Goal: Task Accomplishment & Management: Complete application form

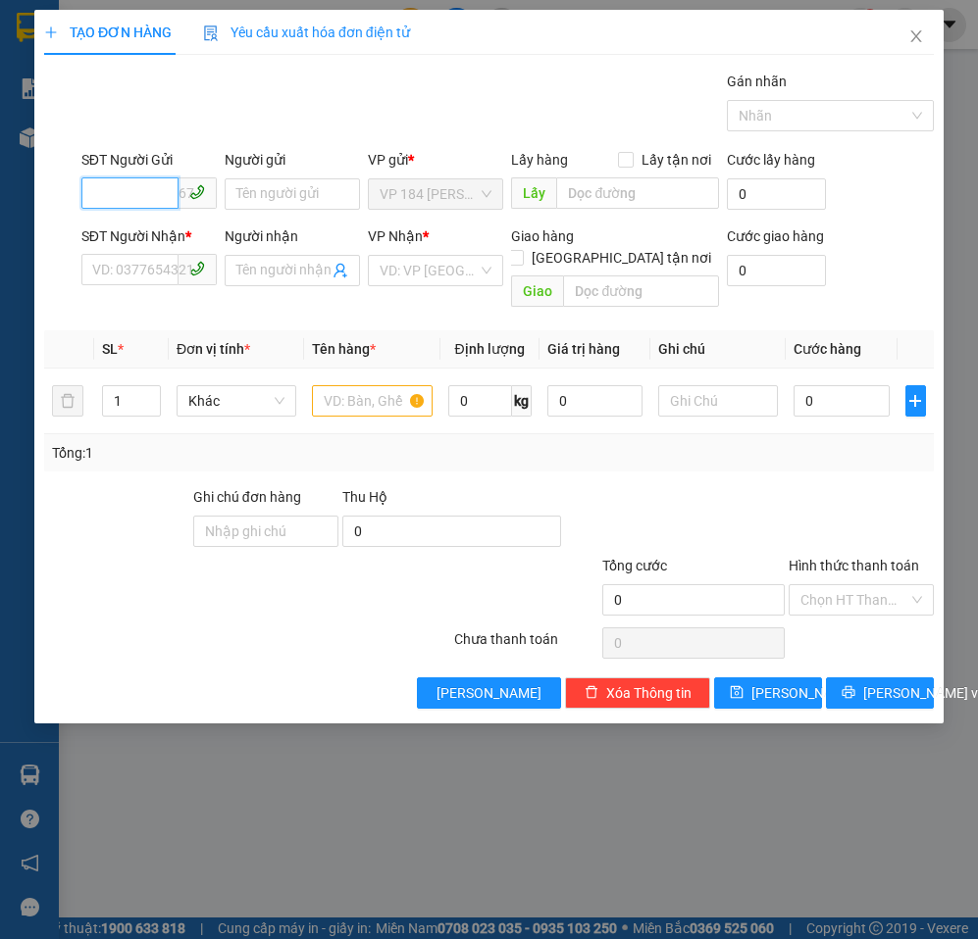
click at [135, 197] on input "SĐT Người Gửi" at bounding box center [129, 192] width 97 height 31
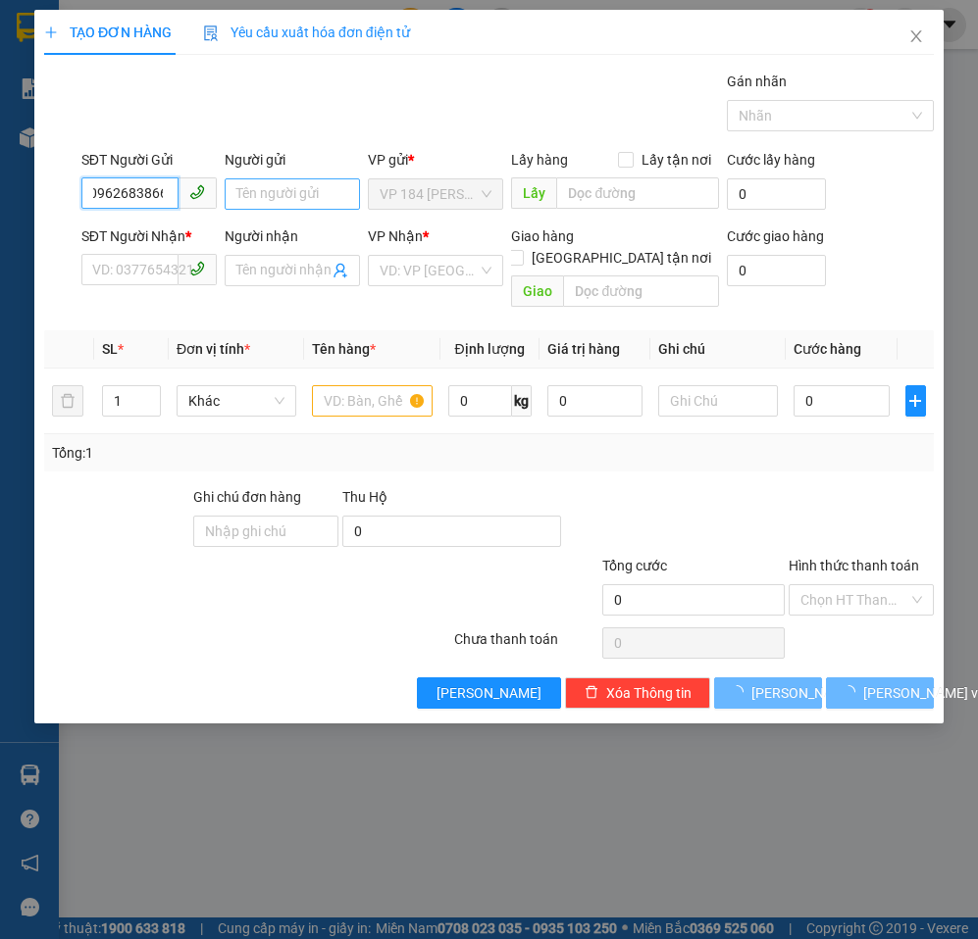
type input "0962683866"
click at [304, 201] on input "Người gửi" at bounding box center [292, 193] width 135 height 31
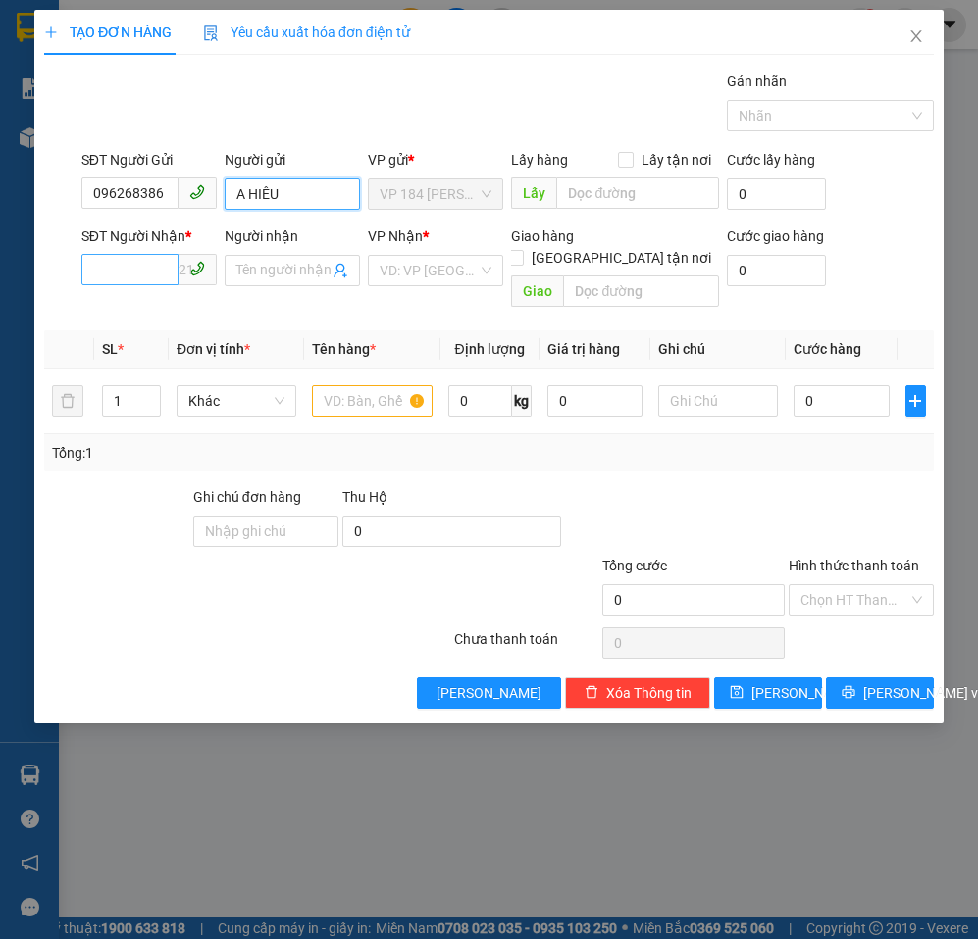
type input "A HIÊU"
click at [146, 269] on input "SĐT Người Nhận *" at bounding box center [129, 269] width 97 height 31
type input "0968265289"
click at [291, 271] on input "Người nhận" at bounding box center [282, 271] width 92 height 22
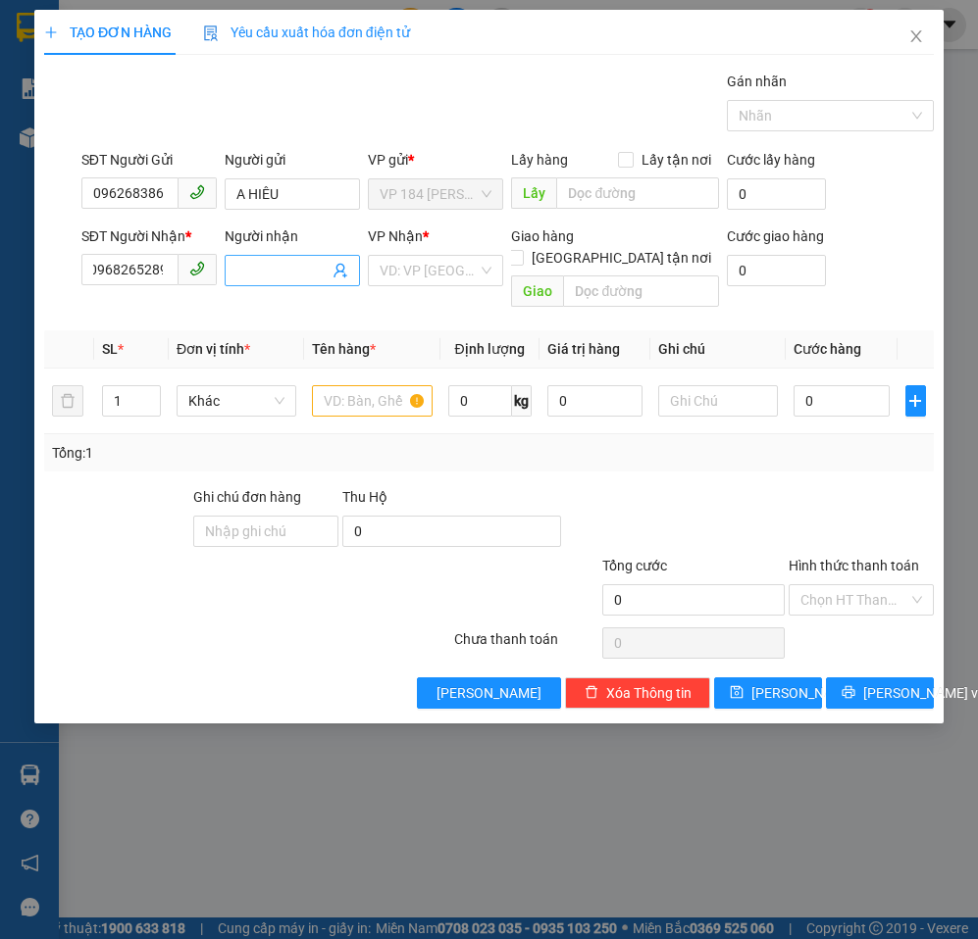
scroll to position [0, 0]
type input "A"
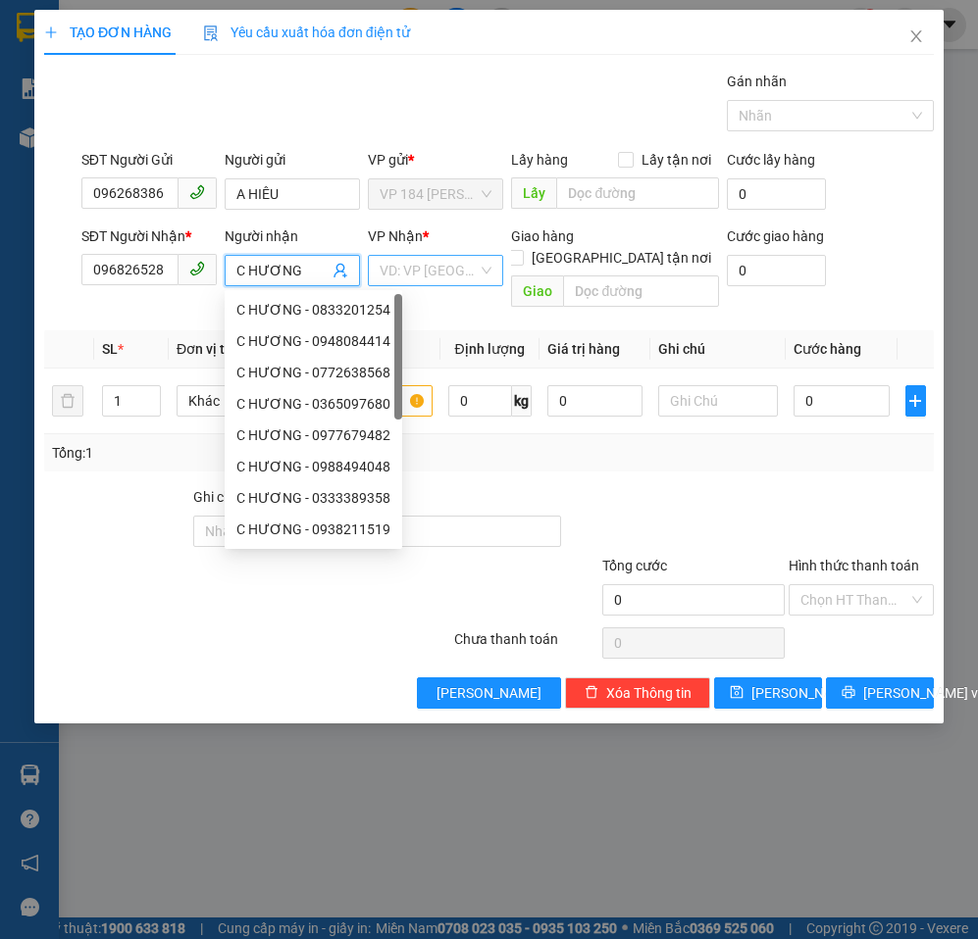
type input "C HƯƠNG"
click at [436, 275] on input "search" at bounding box center [428, 270] width 98 height 29
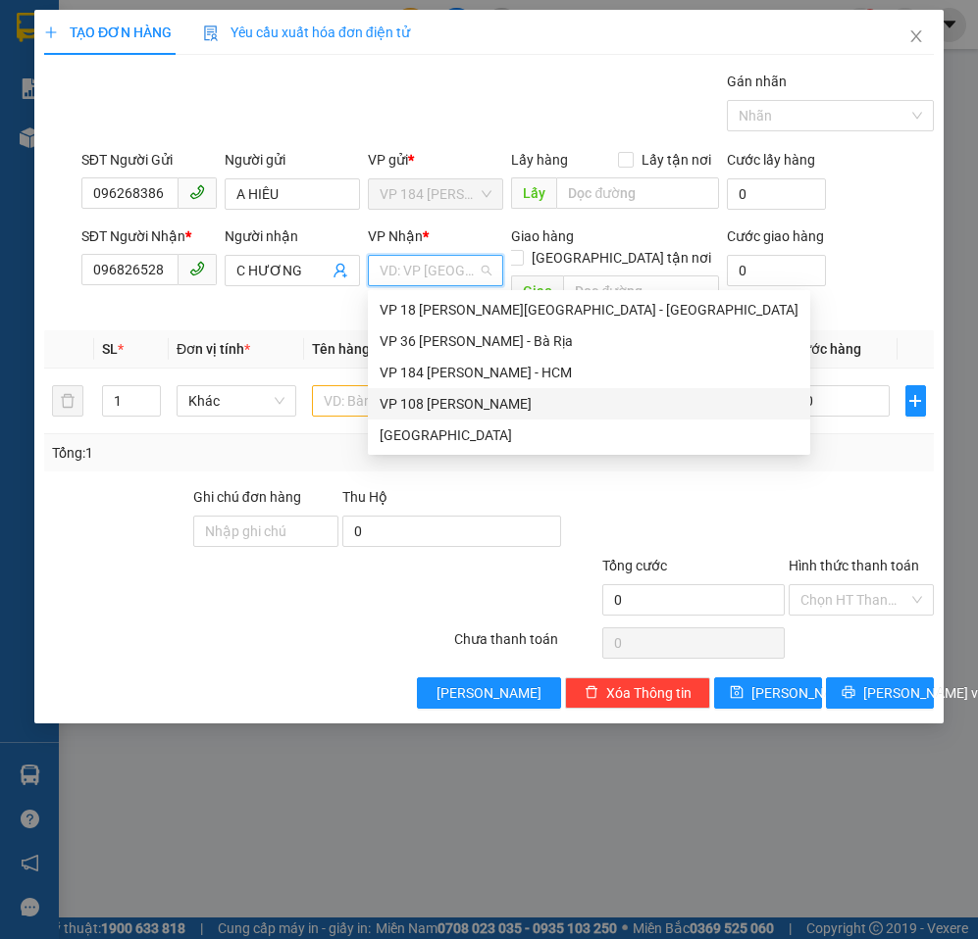
click at [471, 406] on div "VP 108 [PERSON_NAME]" at bounding box center [588, 404] width 419 height 22
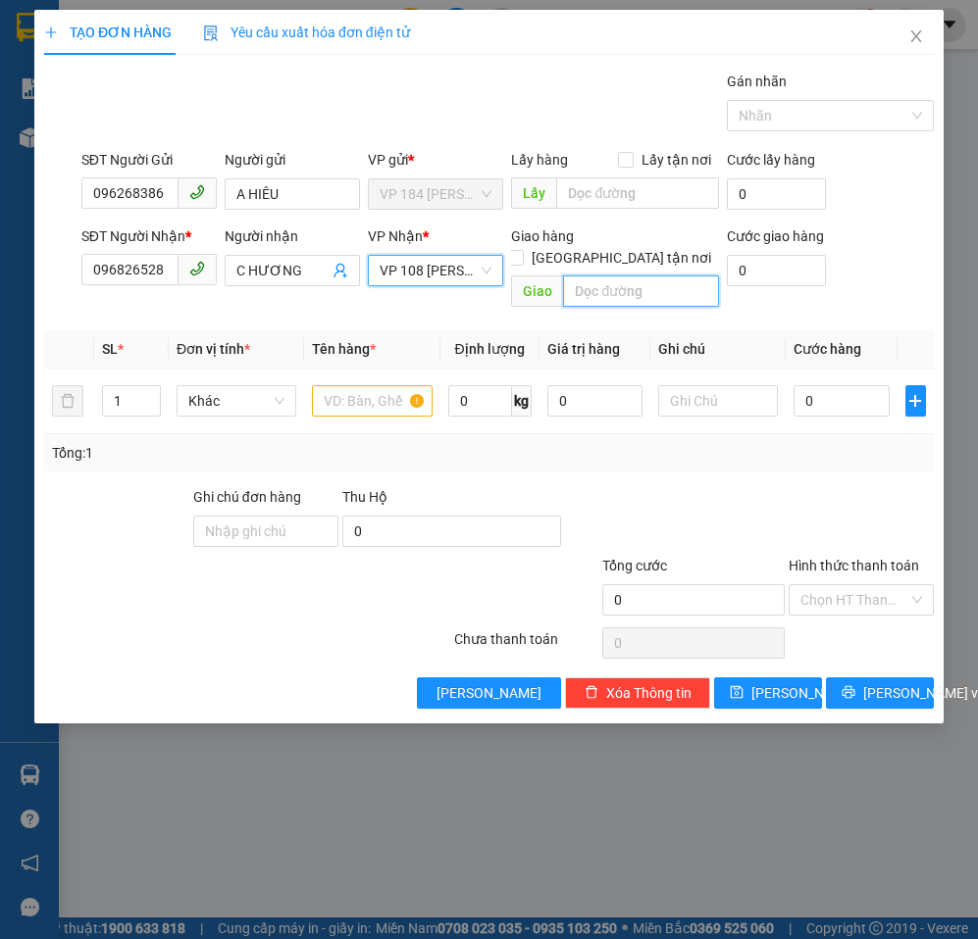
click at [624, 276] on input "text" at bounding box center [640, 291] width 155 height 31
type input "VPVT"
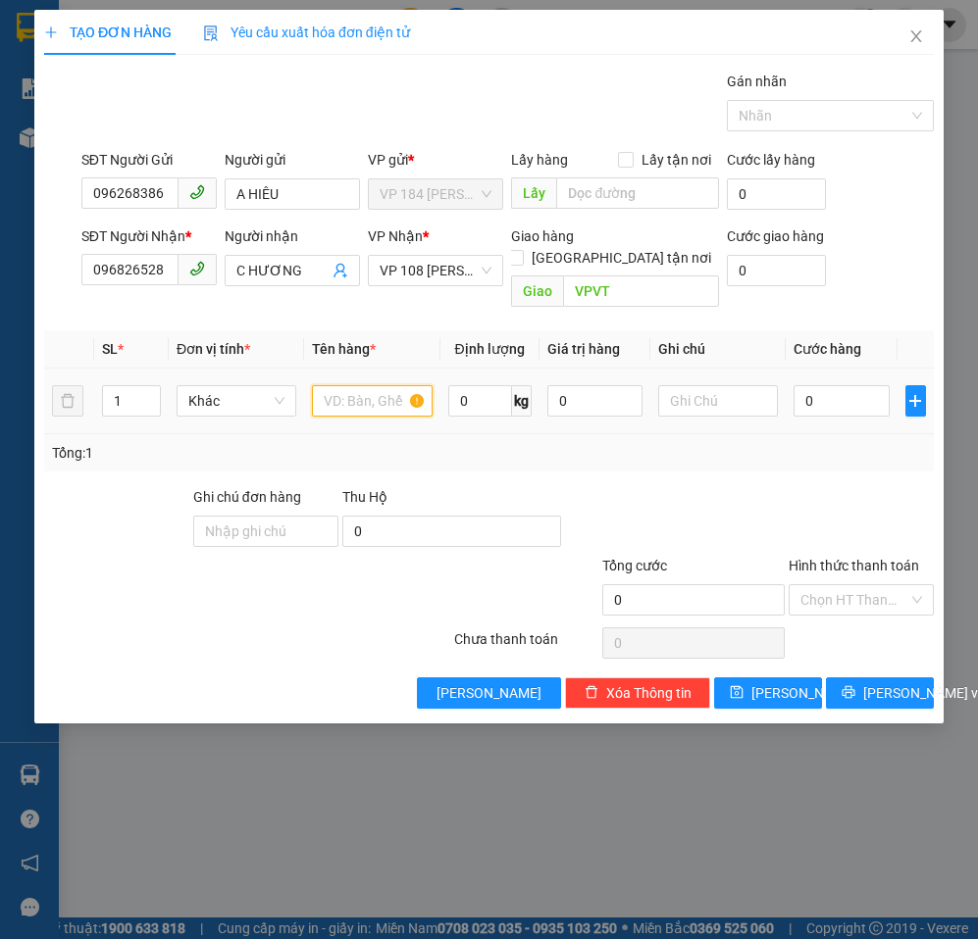
click at [338, 385] on input "text" at bounding box center [372, 400] width 120 height 31
type input "1 BỊCH ĐỎ"
click at [861, 385] on input "0" at bounding box center [840, 400] width 95 height 31
type input "3"
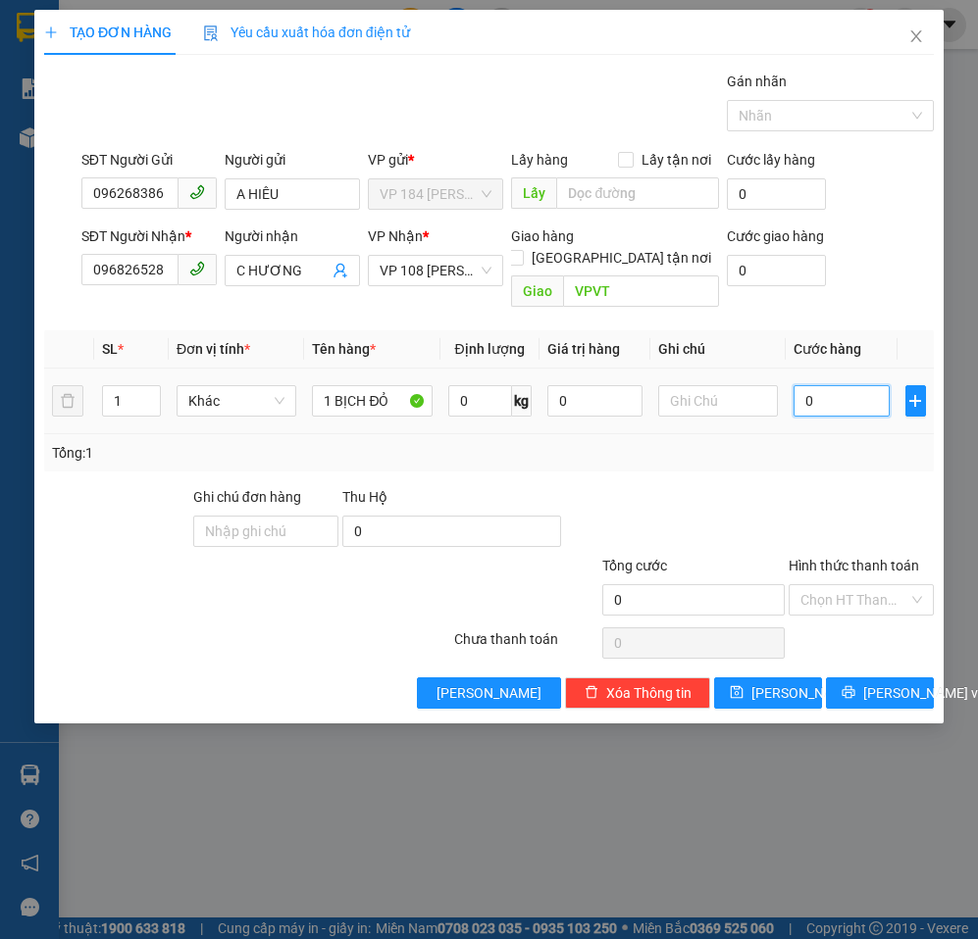
type input "3"
type input "30"
type input "300"
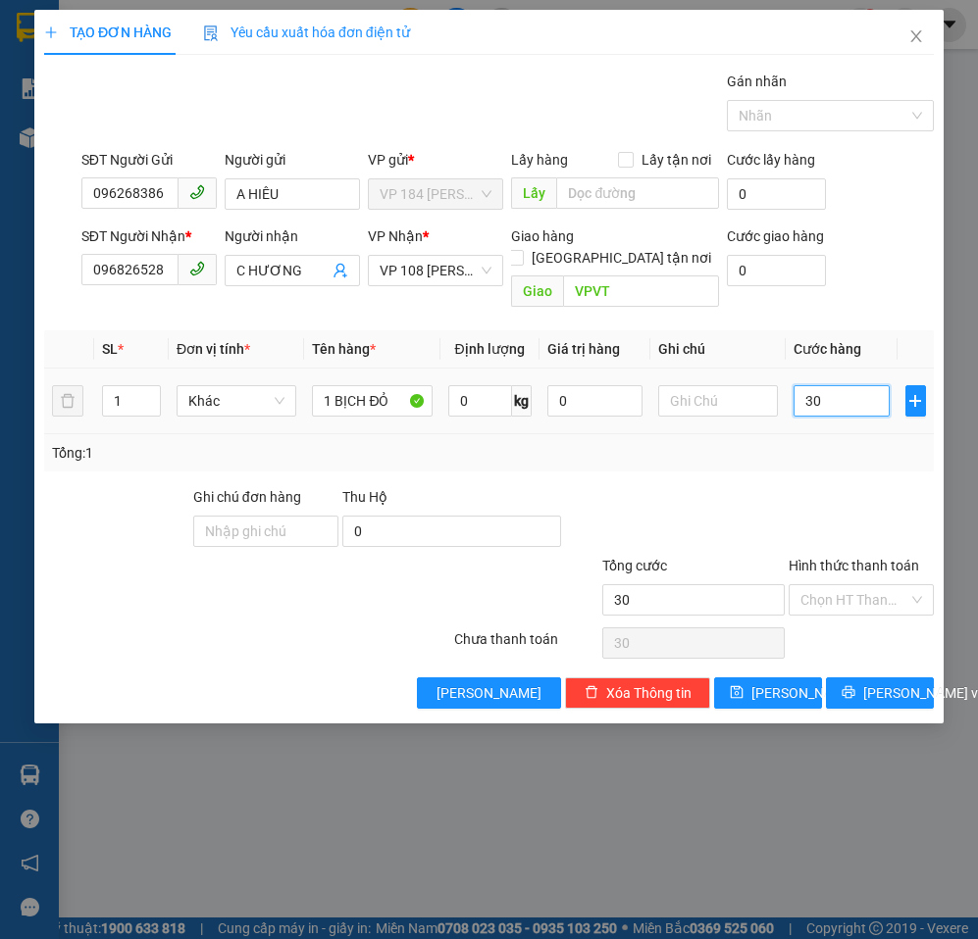
type input "300"
type input "3.000"
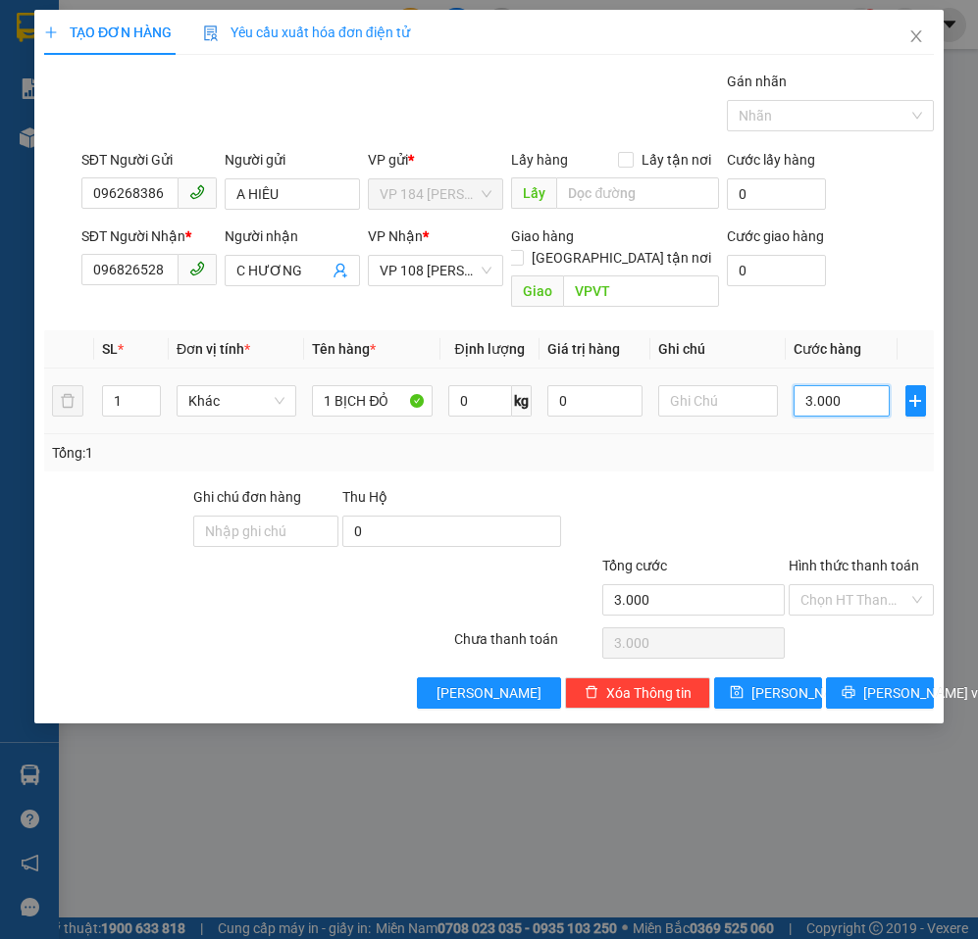
type input "30.000"
click at [876, 682] on span "[PERSON_NAME] và In" at bounding box center [931, 693] width 137 height 22
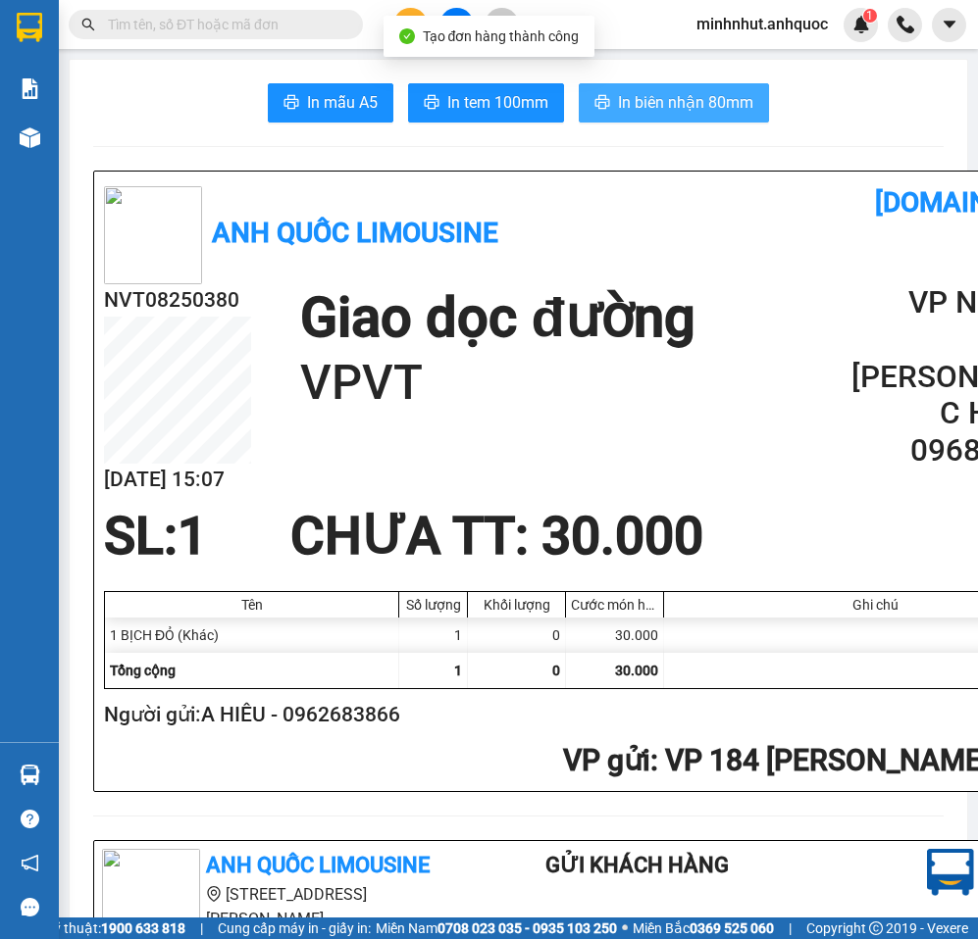
click at [632, 104] on span "In biên nhận 80mm" at bounding box center [685, 102] width 135 height 25
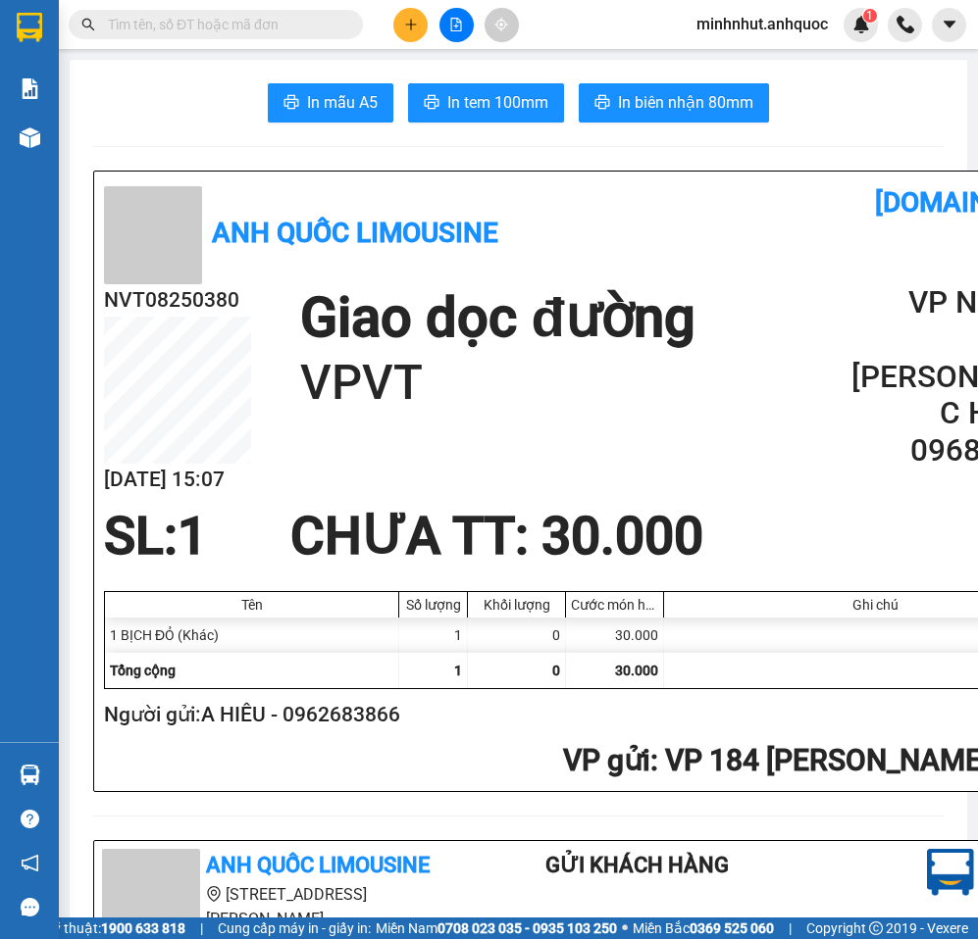
click at [523, 108] on span "In tem 100mm" at bounding box center [497, 102] width 101 height 25
click at [783, 17] on span "minhnhut.anhquoc" at bounding box center [762, 24] width 163 height 25
click at [766, 66] on span "Đăng xuất" at bounding box center [770, 61] width 124 height 22
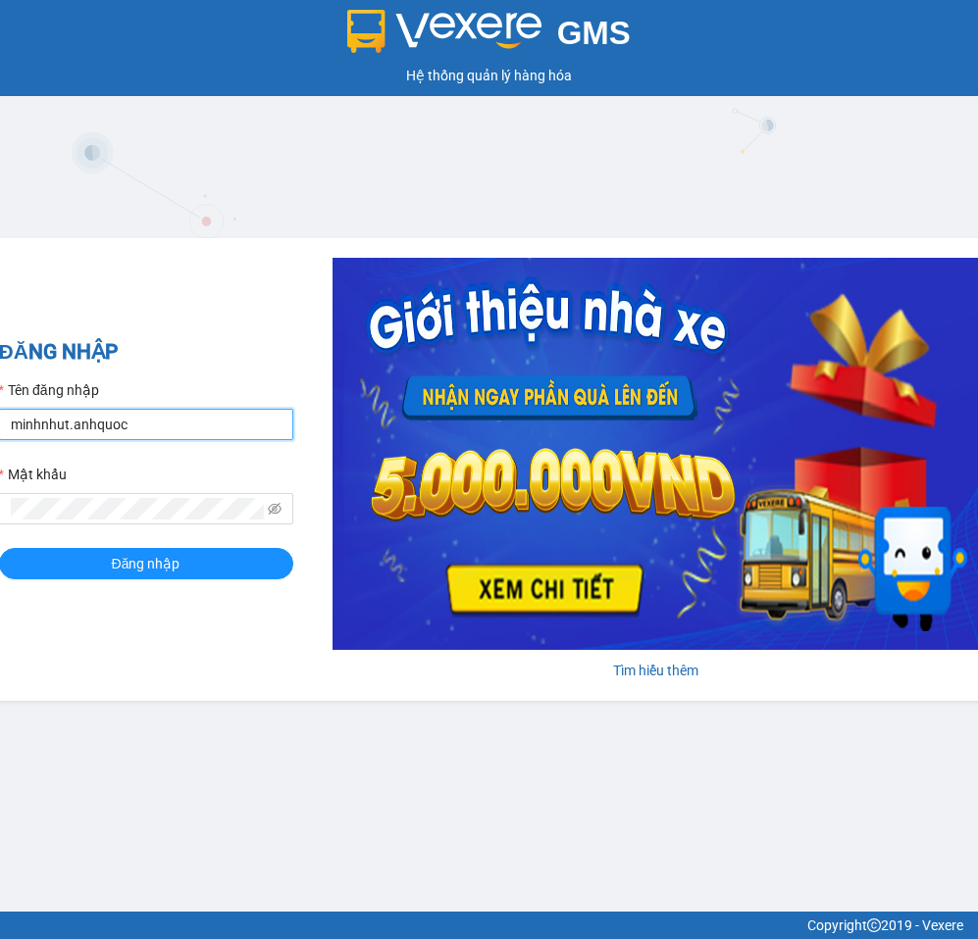
click at [233, 428] on input "minhnhut.anhquoc" at bounding box center [146, 424] width 294 height 31
type input "quoctrung.anhquoc"
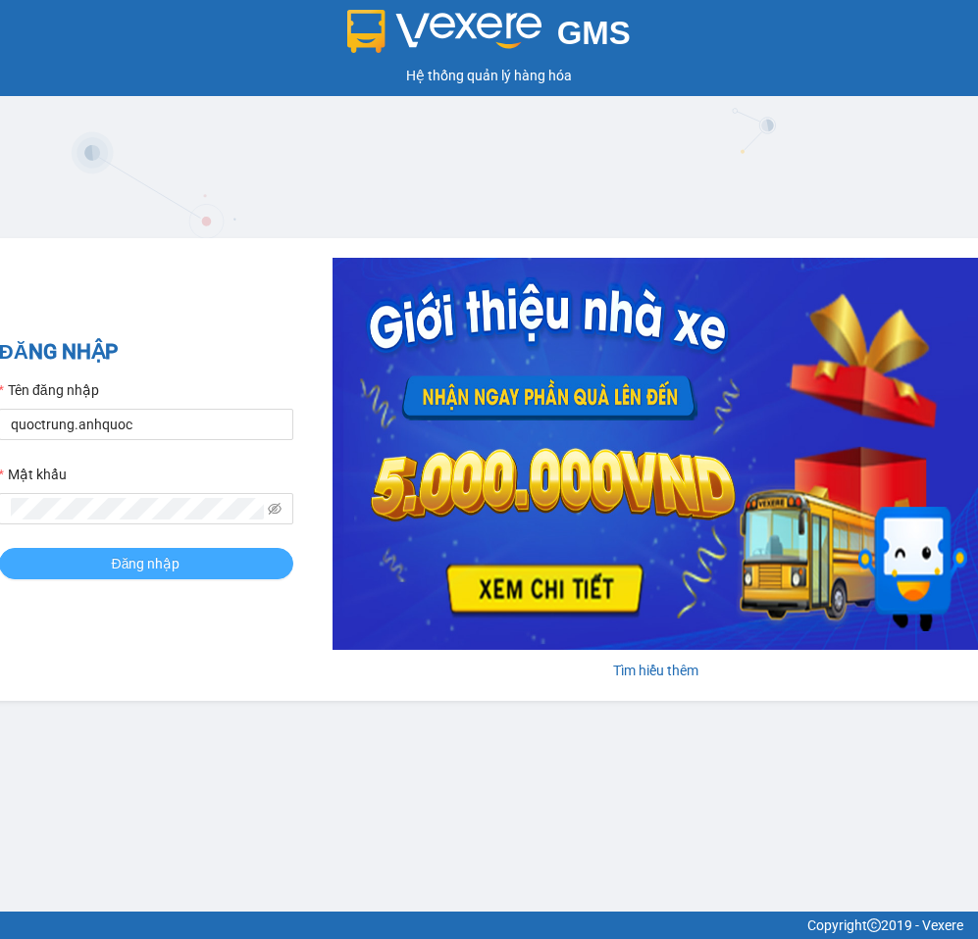
click at [118, 571] on span "Đăng nhập" at bounding box center [146, 564] width 69 height 22
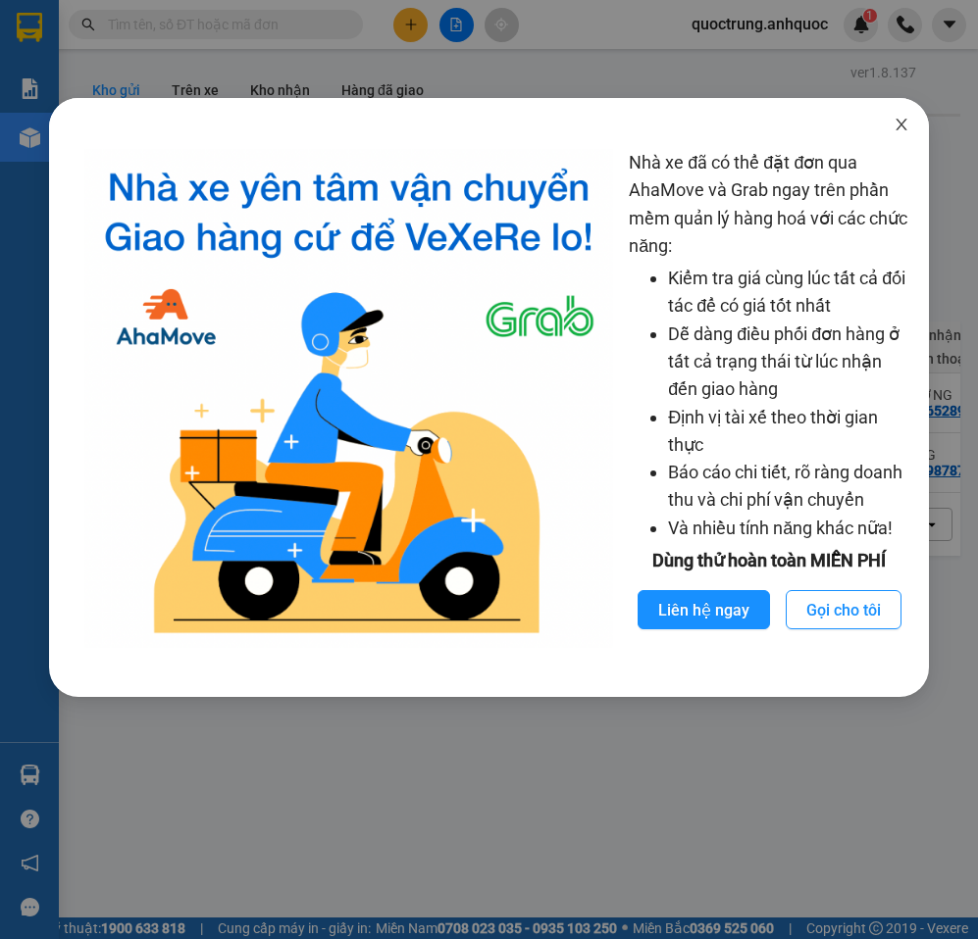
click at [894, 129] on icon "close" at bounding box center [901, 125] width 16 height 16
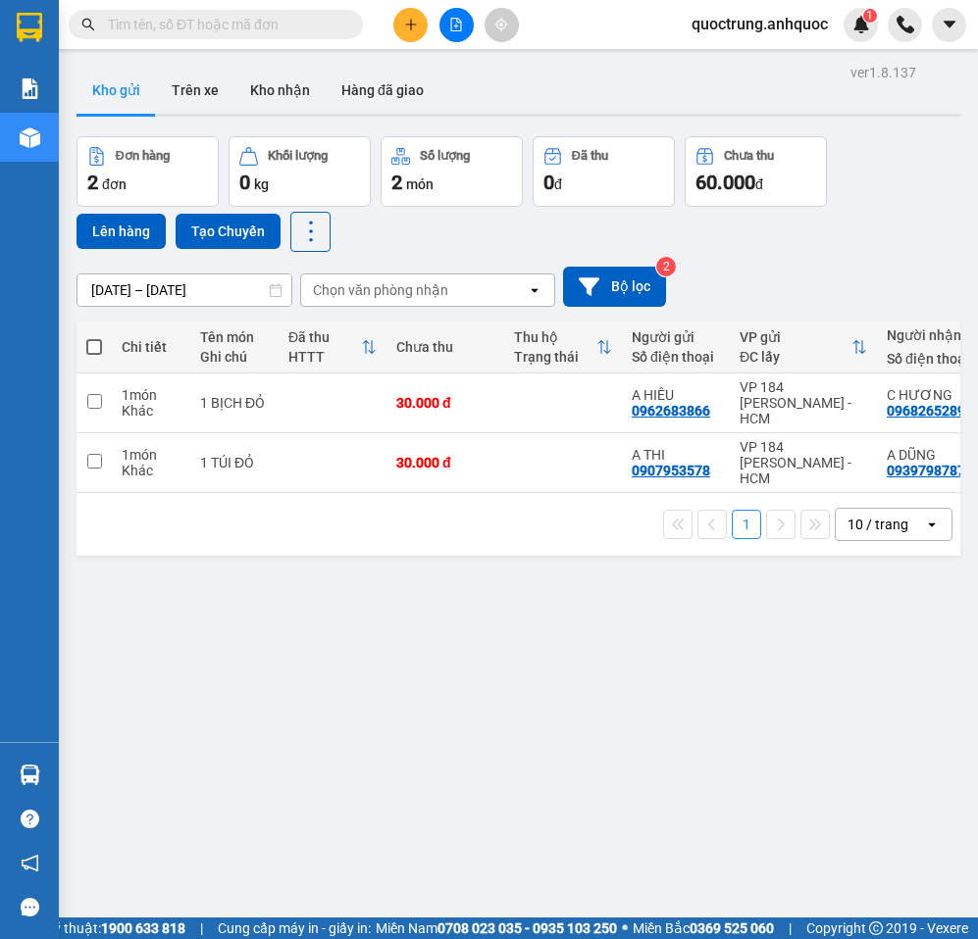
click at [440, 36] on div at bounding box center [455, 25] width 147 height 34
click at [448, 36] on button at bounding box center [456, 25] width 34 height 34
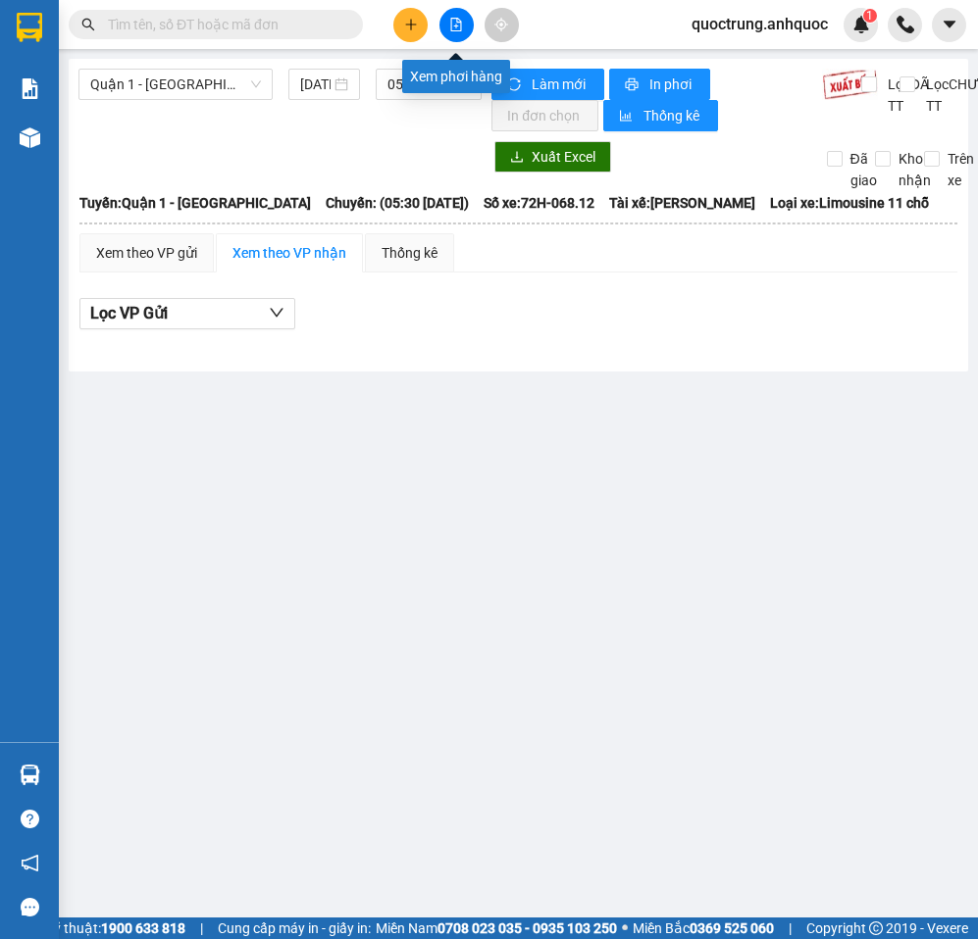
click at [461, 26] on icon "file-add" at bounding box center [456, 25] width 11 height 14
click at [212, 76] on span "Quận 1 - Vũng Tàu" at bounding box center [175, 84] width 171 height 29
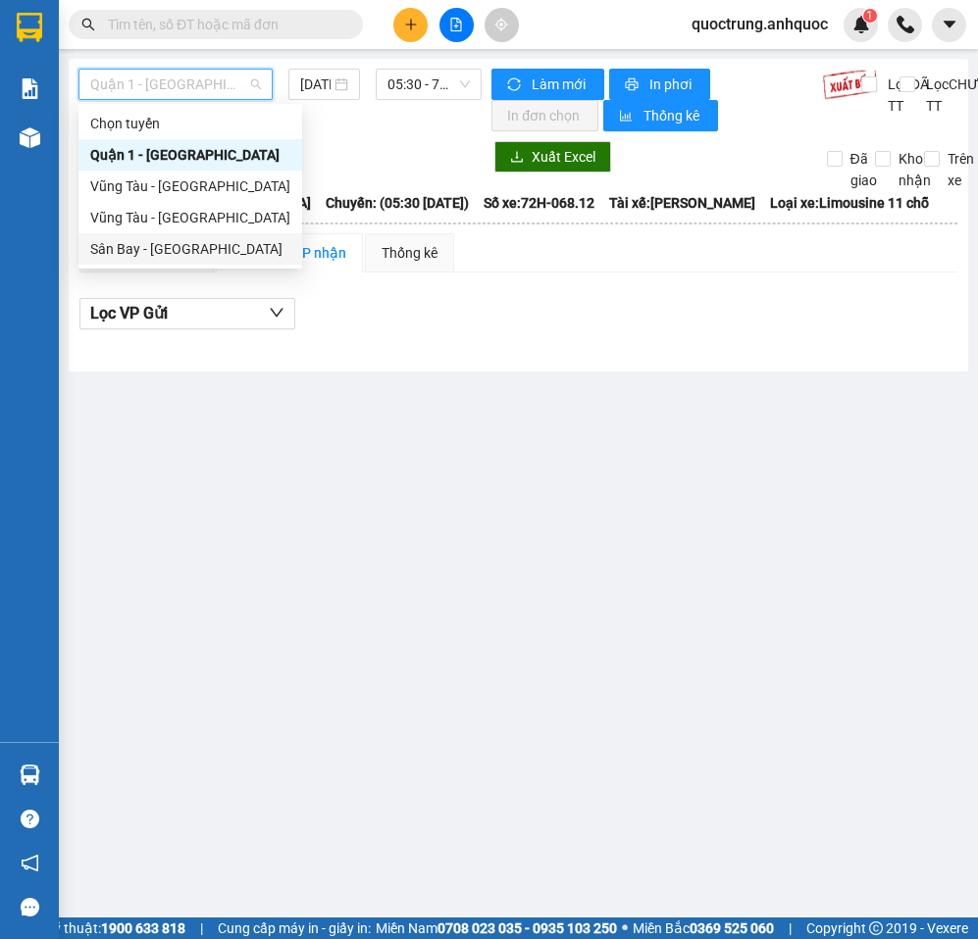
click at [150, 242] on div "Sân Bay - Vũng Tàu" at bounding box center [190, 249] width 200 height 22
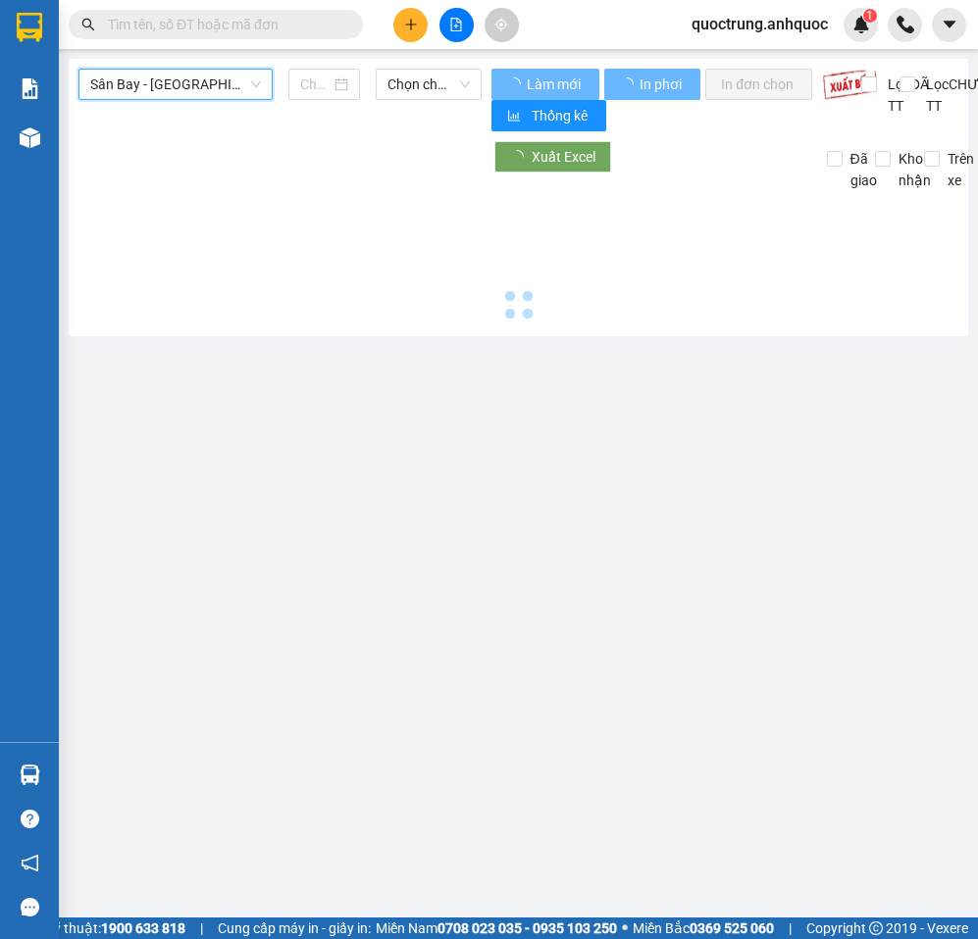
type input "[DATE]"
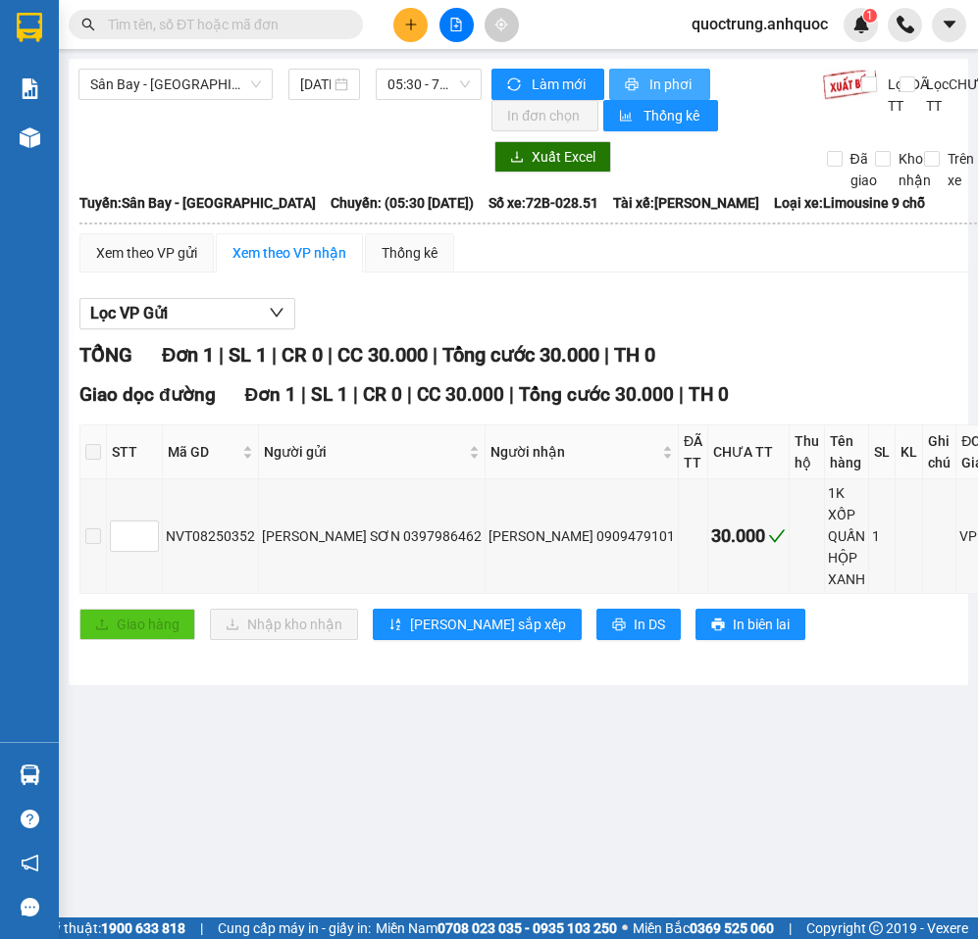
click at [655, 81] on span "In phơi" at bounding box center [671, 85] width 45 height 22
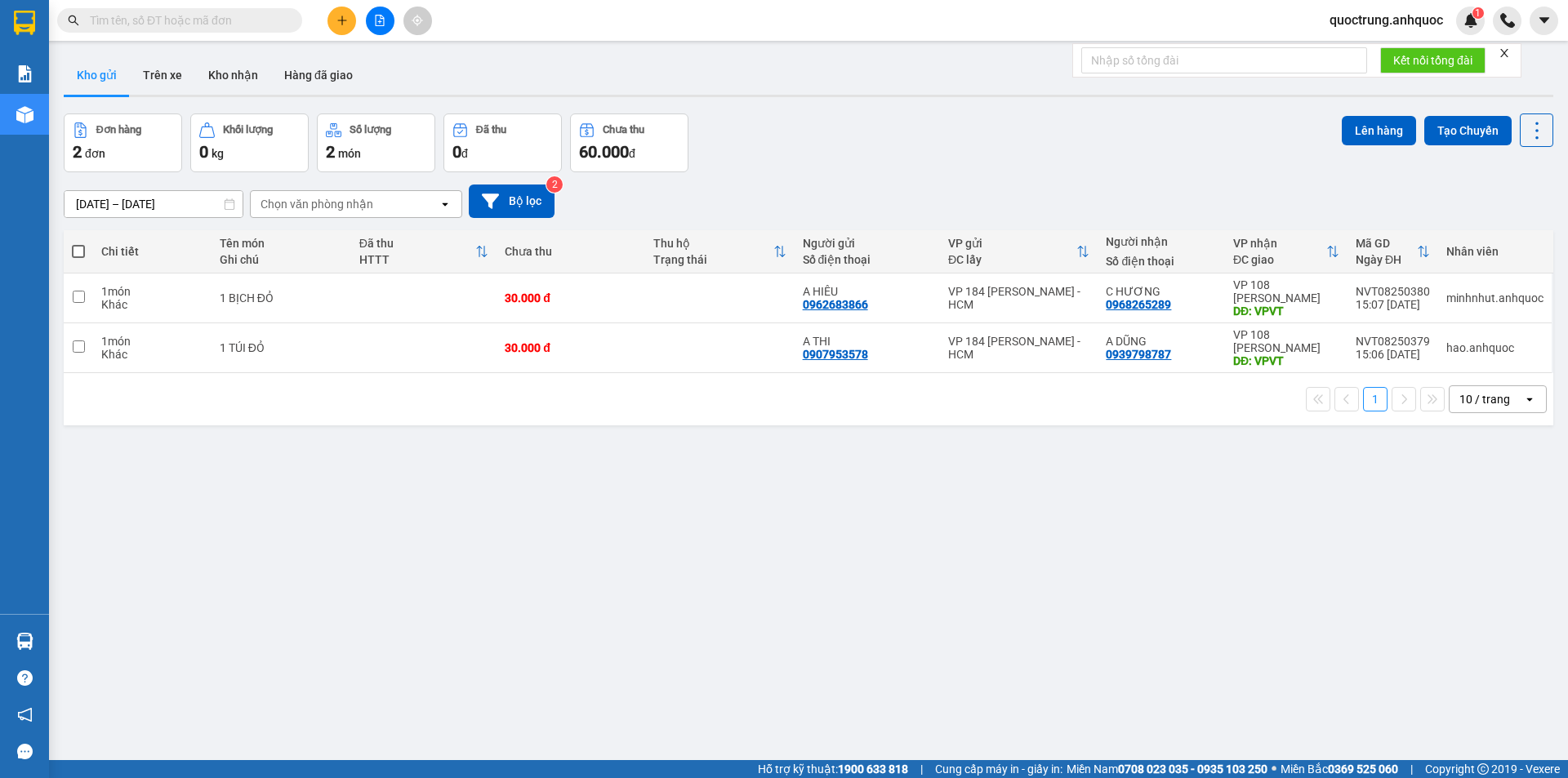
click at [1506, 56] on div at bounding box center [1504, 53] width 12 height 13
click at [1504, 51] on icon "close" at bounding box center [1504, 53] width 12 height 12
click at [351, 24] on button at bounding box center [341, 21] width 28 height 28
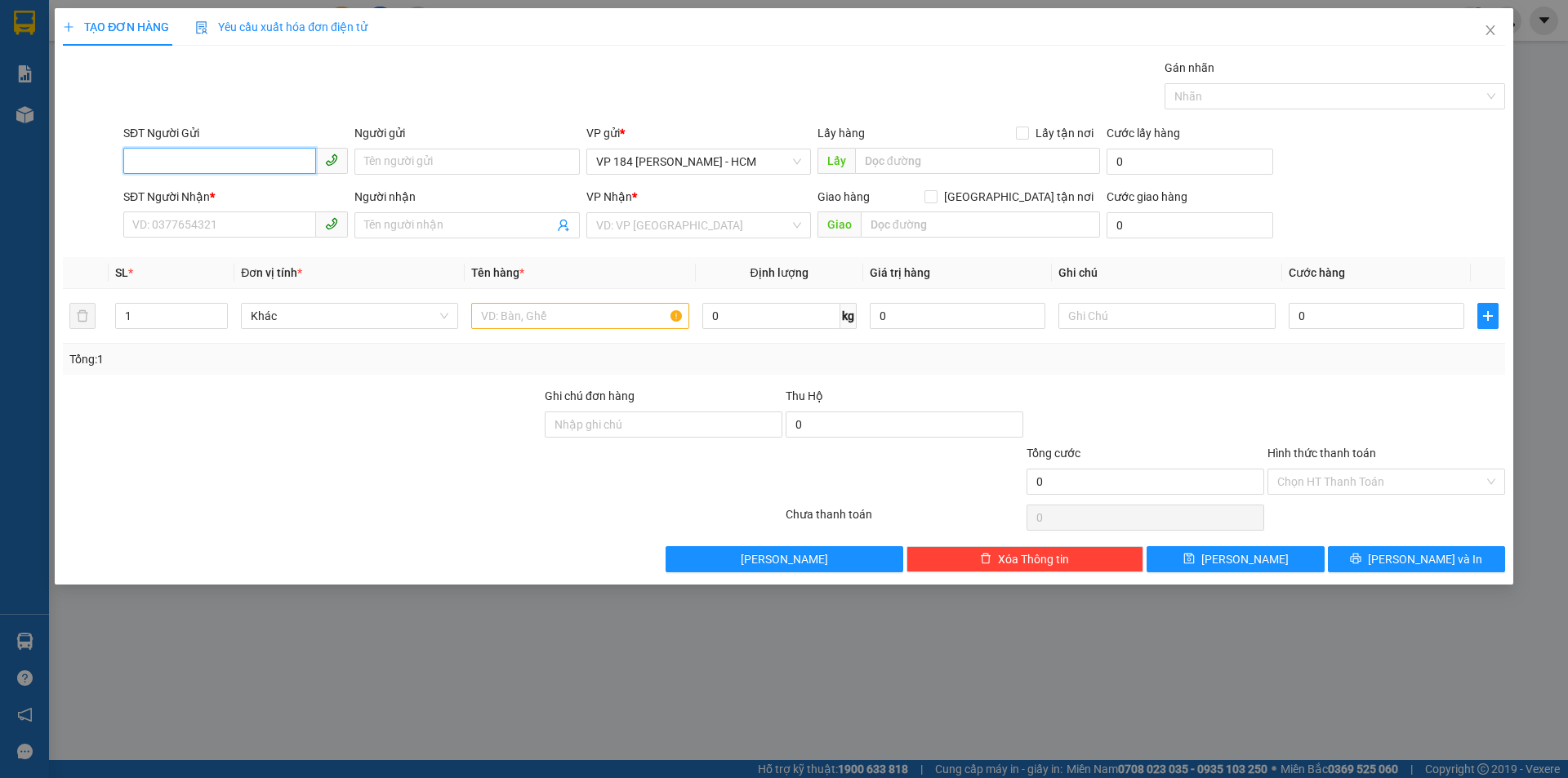
click at [216, 160] on input "SĐT Người Gửi" at bounding box center [219, 160] width 192 height 26
type input "0918080784"
click at [216, 201] on div "0918080784 - A NAM" at bounding box center [236, 195] width 205 height 18
type input "A NAM"
type input "0941867877"
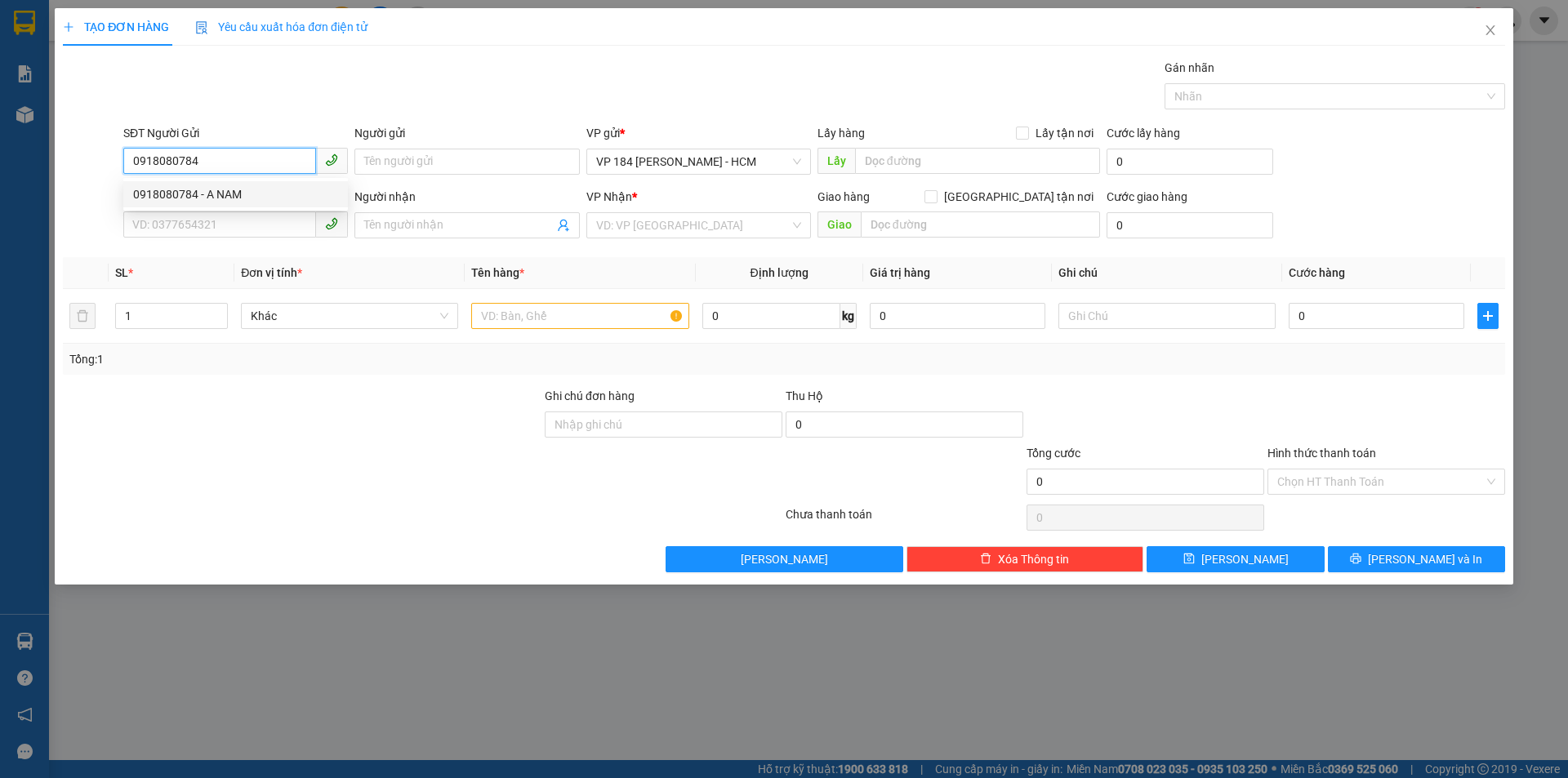
type input "đạt"
type input "VPBR"
type input "30.000"
type input "0918080784"
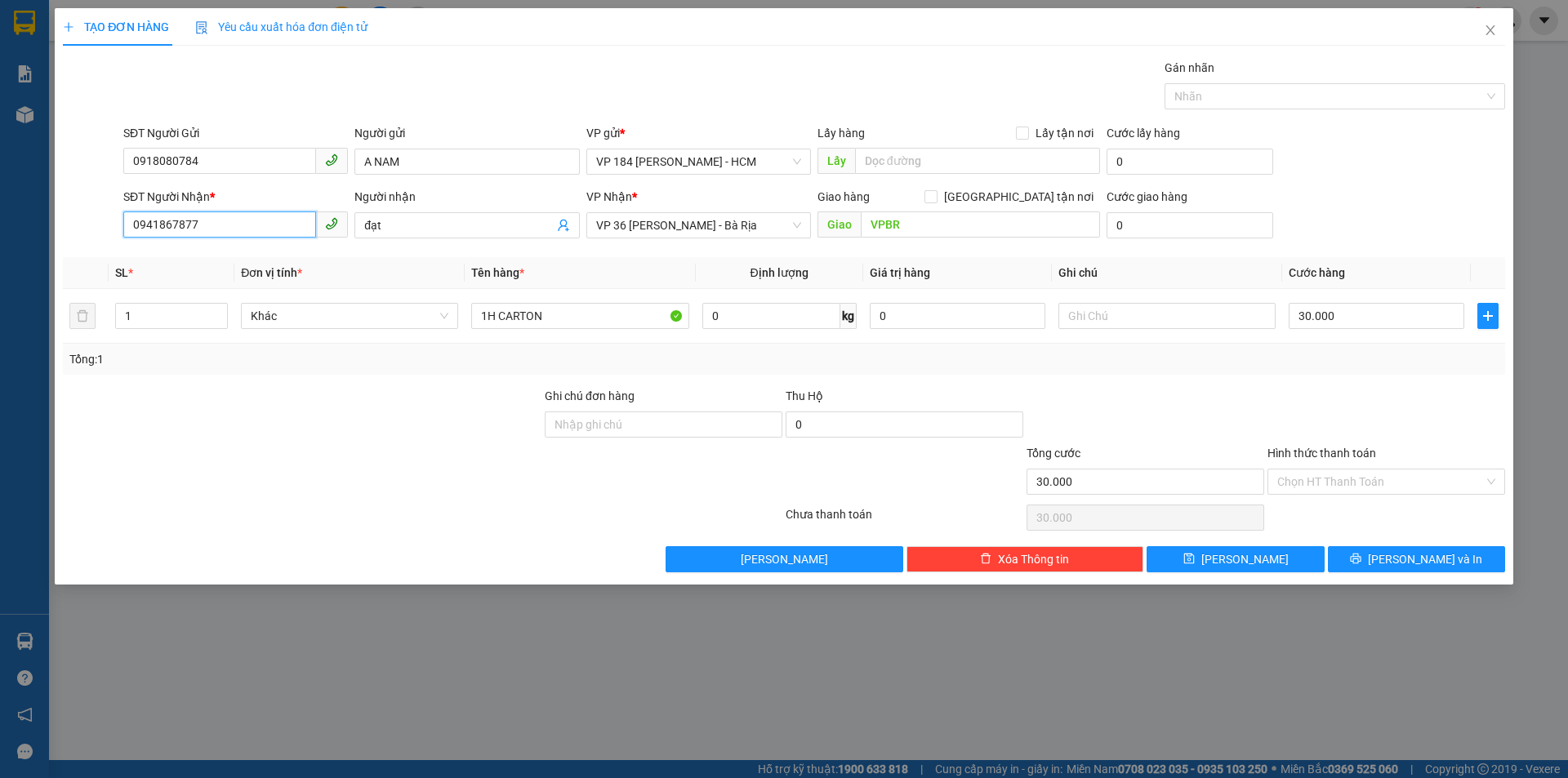
click at [239, 226] on input "0941867877" at bounding box center [219, 224] width 192 height 26
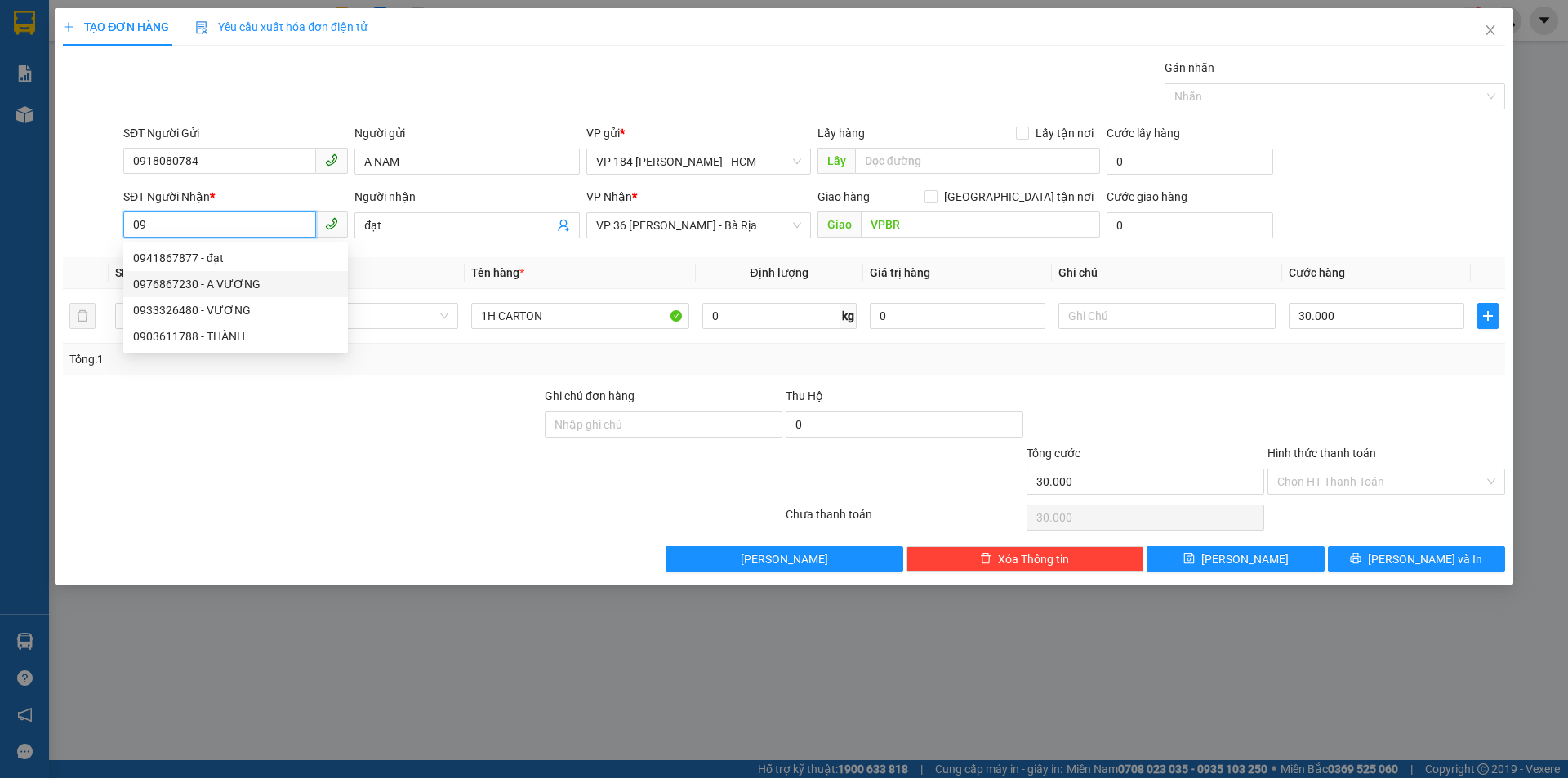
click at [228, 283] on div "0976867230 - A VƯƠNG" at bounding box center [236, 284] width 205 height 18
type input "0976867230"
type input "A VƯƠNG"
type input "VPVT"
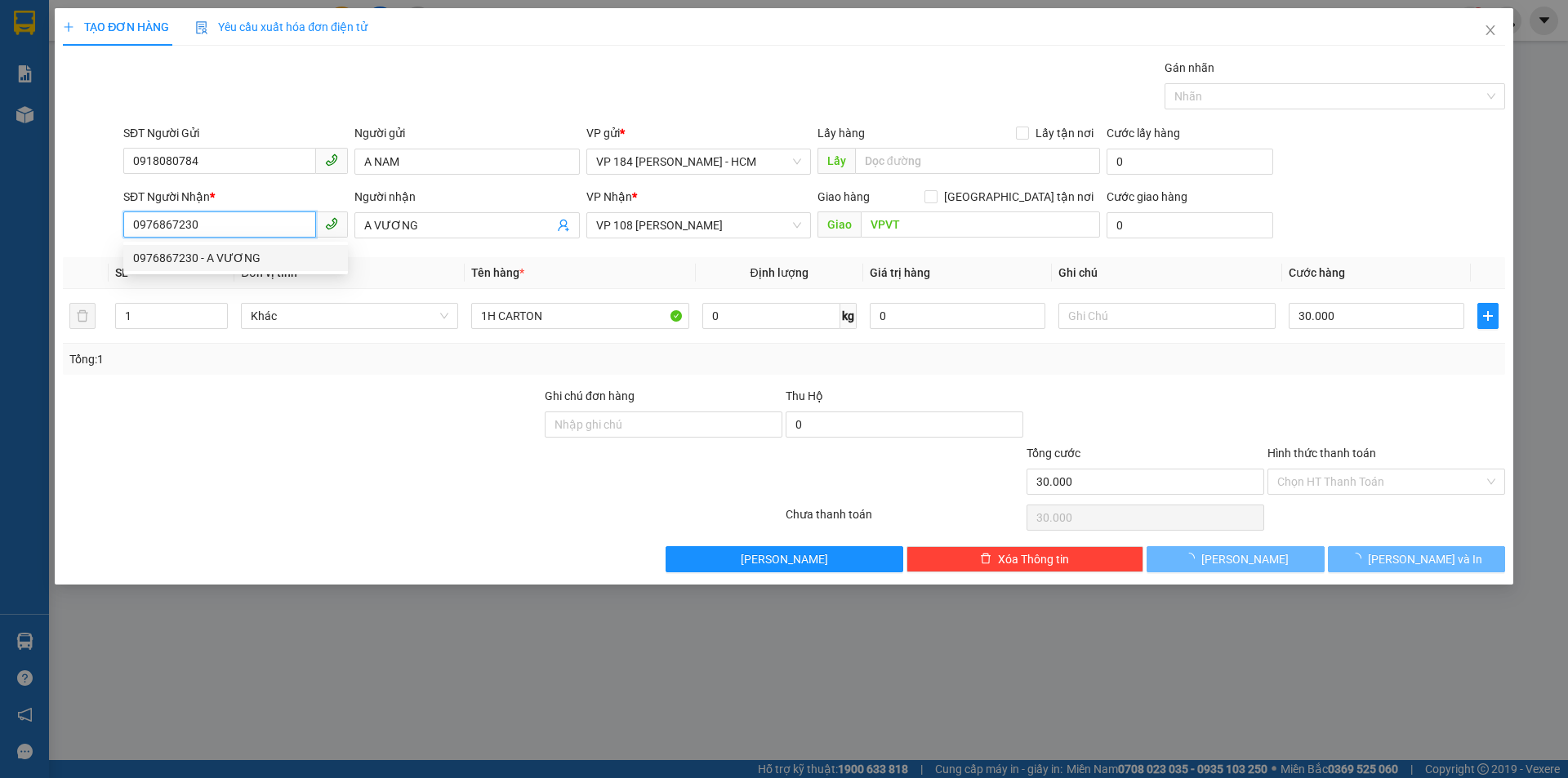
type input "20.000"
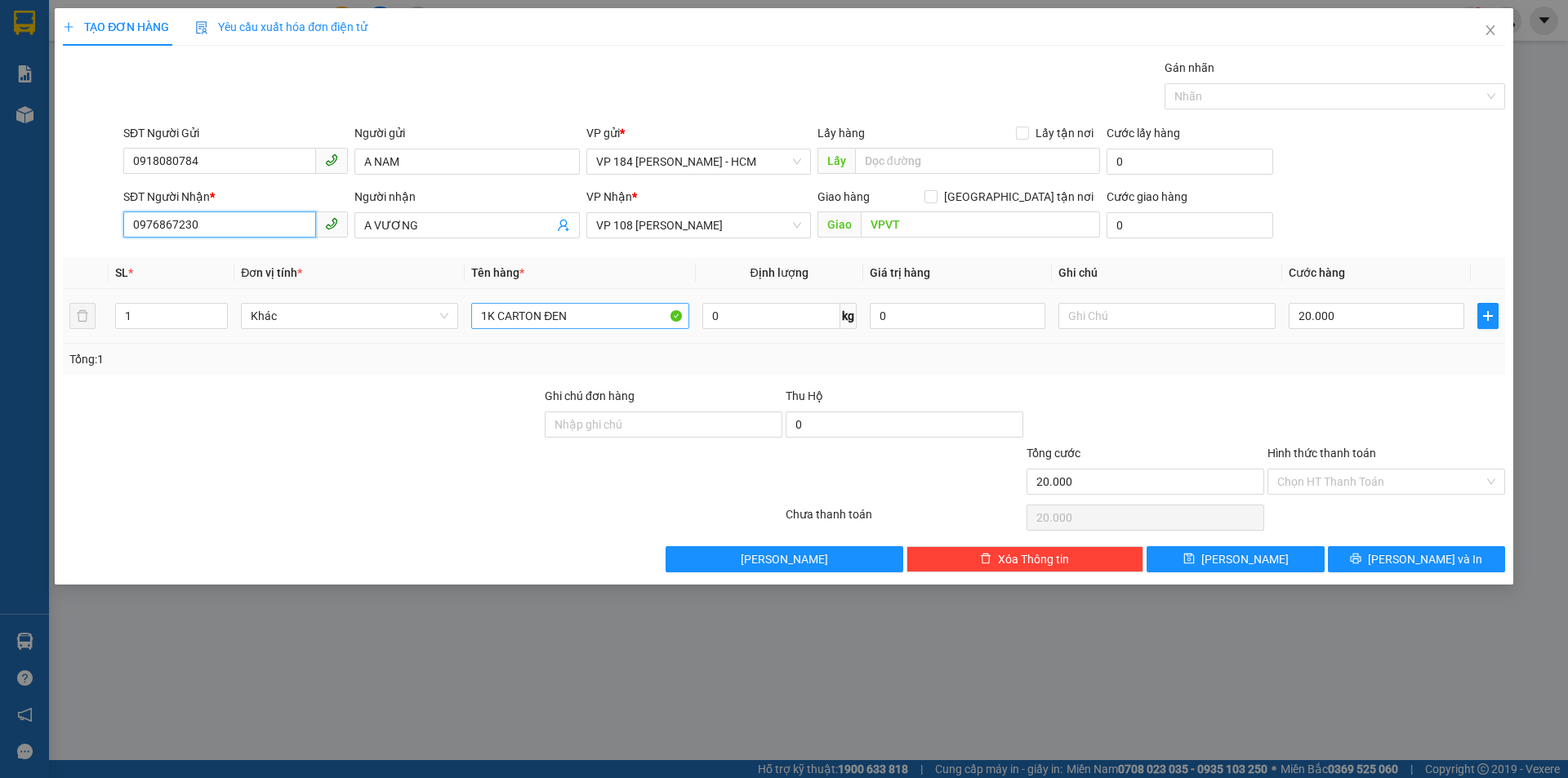
type input "0976867230"
drag, startPoint x: 583, startPoint y: 315, endPoint x: 427, endPoint y: 311, distance: 156.1
click at [427, 311] on tr "1 Khác 1K CARTON ĐEN 0 kg 0 20.000" at bounding box center [784, 317] width 1442 height 55
type input "1H CARTON KTRANG"
click at [1396, 547] on button "[PERSON_NAME] và In" at bounding box center [1416, 559] width 177 height 26
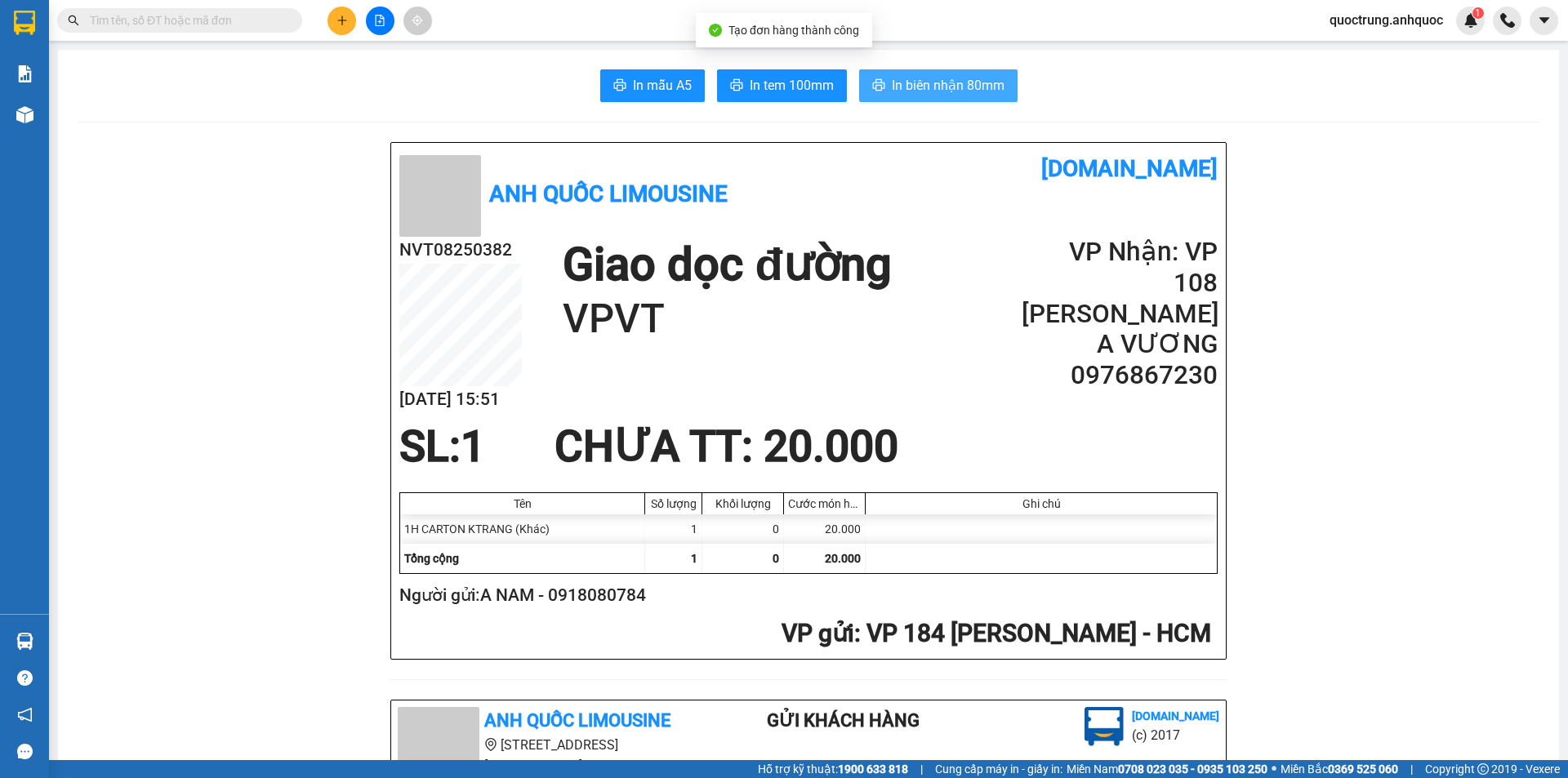
click at [902, 85] on span "In biên nhận 80mm" at bounding box center [948, 85] width 112 height 21
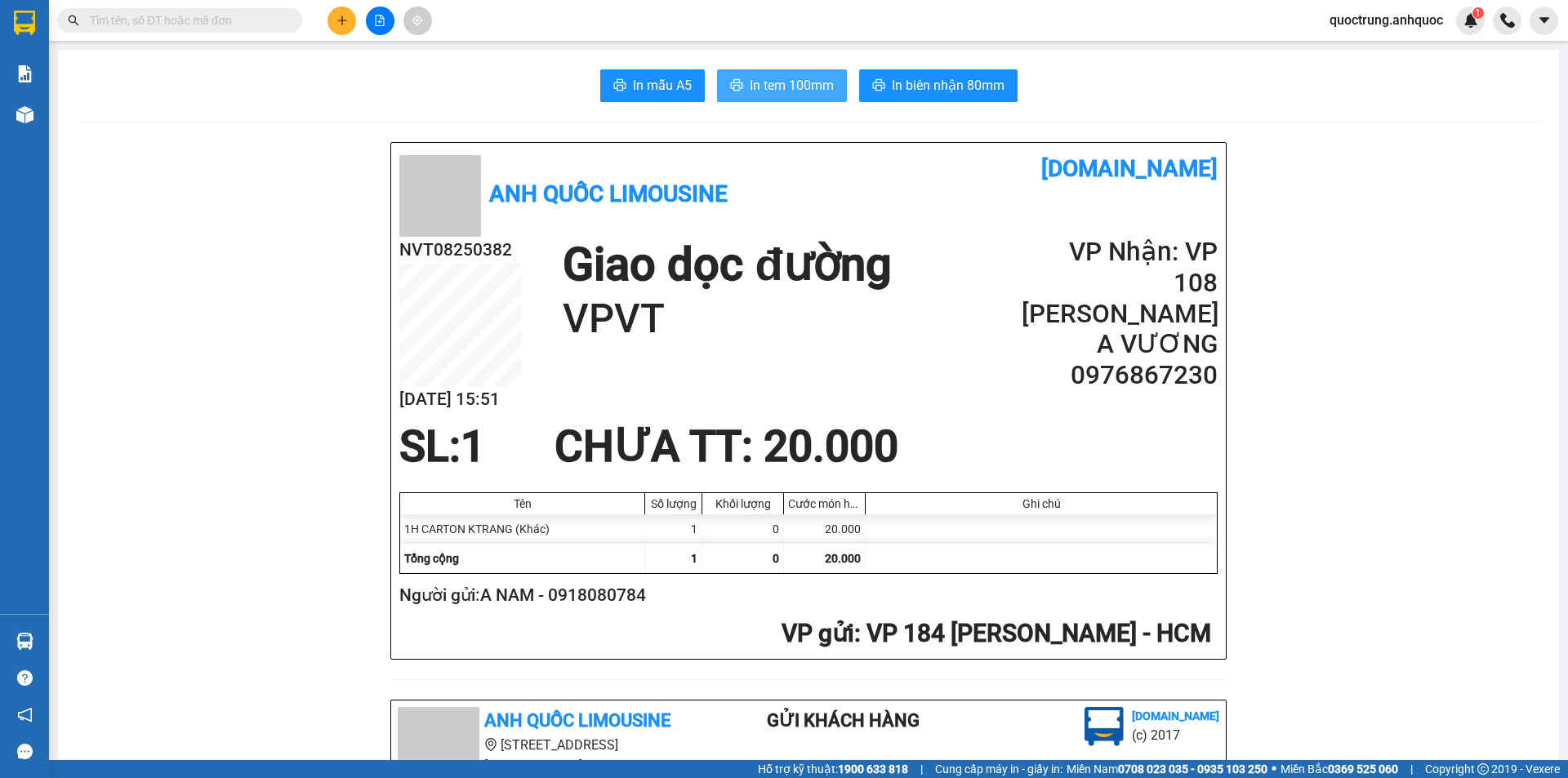
click at [775, 82] on span "In tem 100mm" at bounding box center [791, 85] width 84 height 21
